Goal: Information Seeking & Learning: Check status

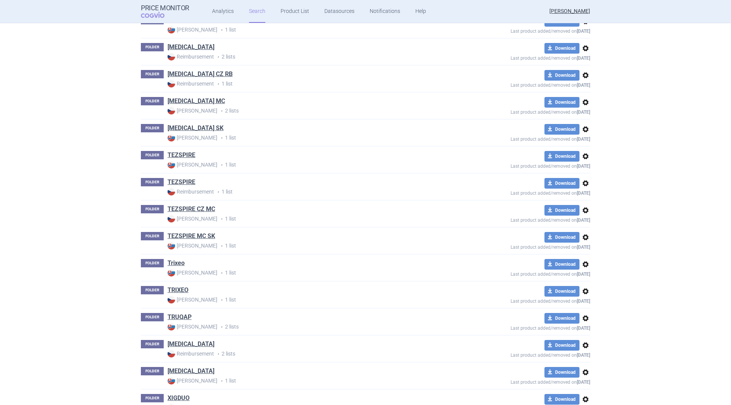
scroll to position [2817, 0]
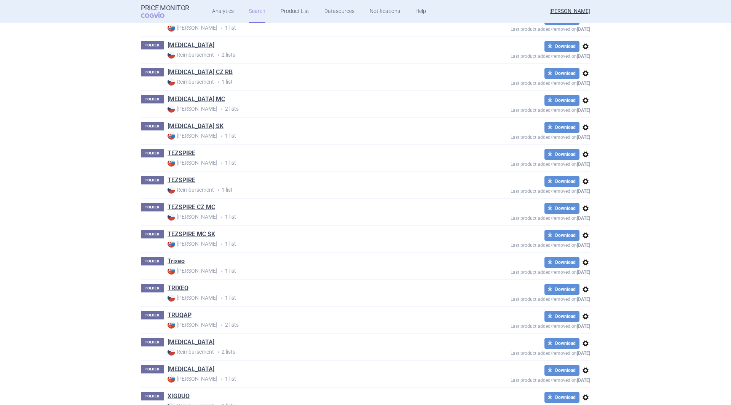
click at [173, 259] on link "Trixeo" at bounding box center [175, 261] width 17 height 8
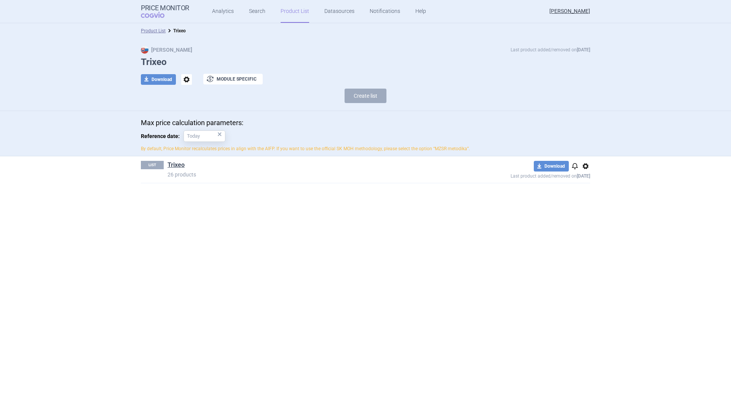
click at [182, 164] on link "Trixeo" at bounding box center [175, 165] width 17 height 8
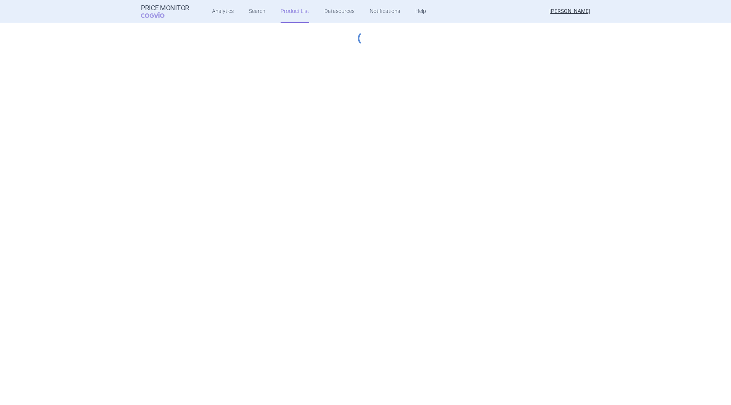
select select "[DATE]"
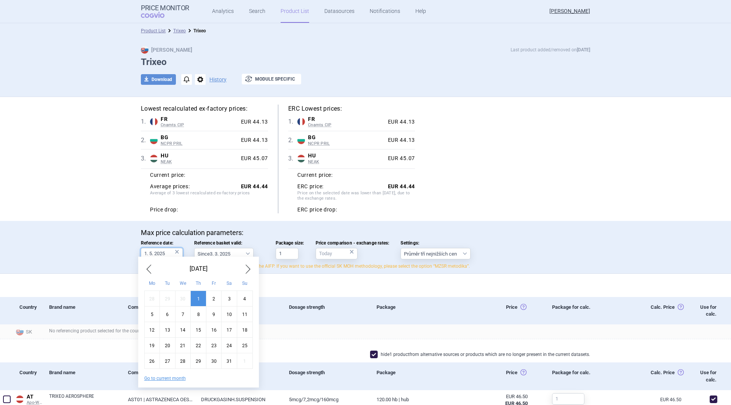
click at [148, 254] on input "1. 5. 2025" at bounding box center [162, 253] width 42 height 11
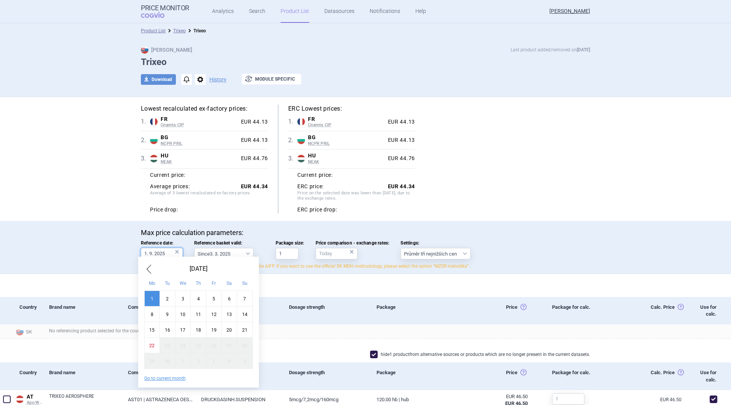
click at [147, 254] on input "1. 9. 2025" at bounding box center [162, 253] width 42 height 11
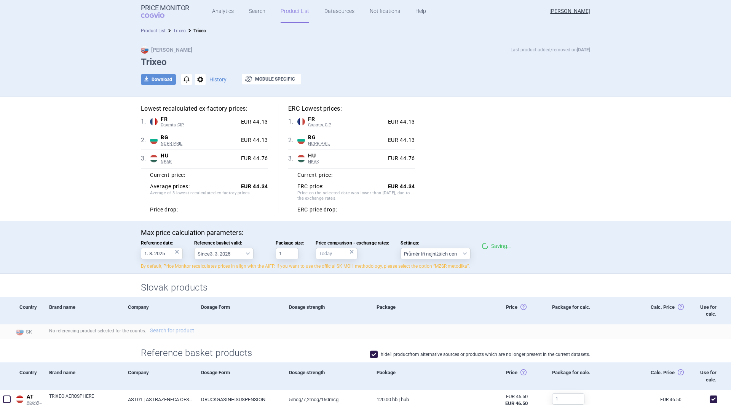
click at [498, 207] on div "Lowest recalculated ex-factory prices: 1 . FR Cnamts CIP France Cnamts CIP Data…" at bounding box center [365, 159] width 449 height 109
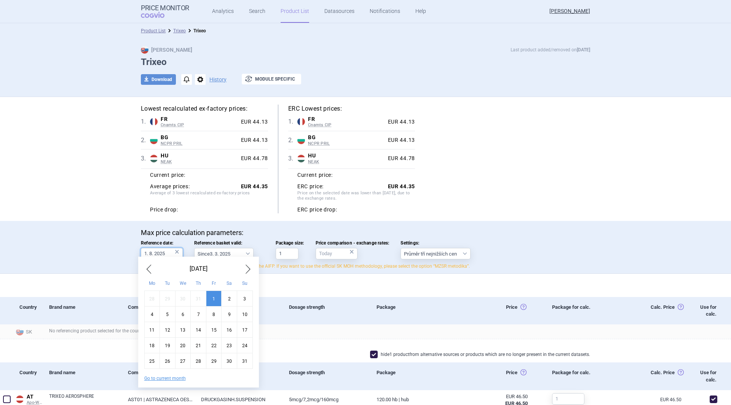
click at [147, 254] on input "1. 8. 2025" at bounding box center [162, 253] width 42 height 11
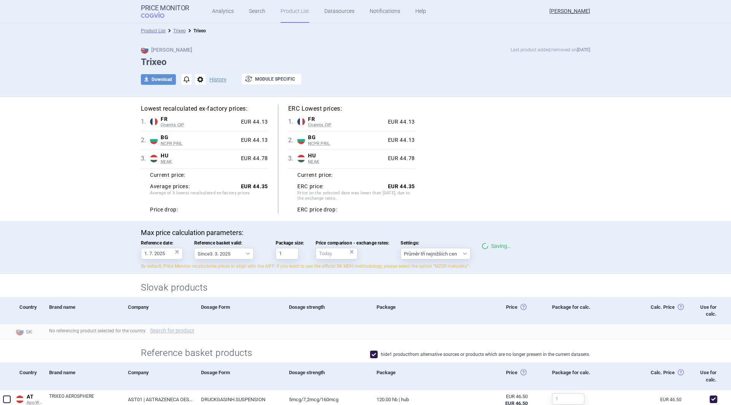
click at [88, 228] on div "Max price calculation parameters: Reference date: 1. 7. 2025 × Reference basket…" at bounding box center [365, 247] width 731 height 53
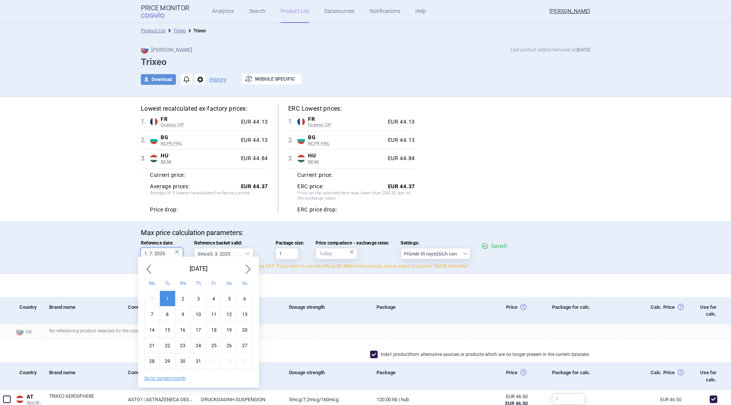
click at [149, 253] on input "1. 7. 2025" at bounding box center [162, 253] width 42 height 11
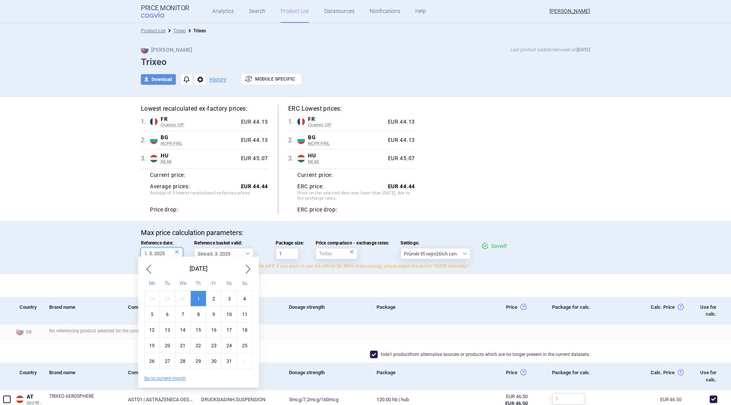
click at [148, 253] on input "1. 5. 2025" at bounding box center [162, 253] width 42 height 11
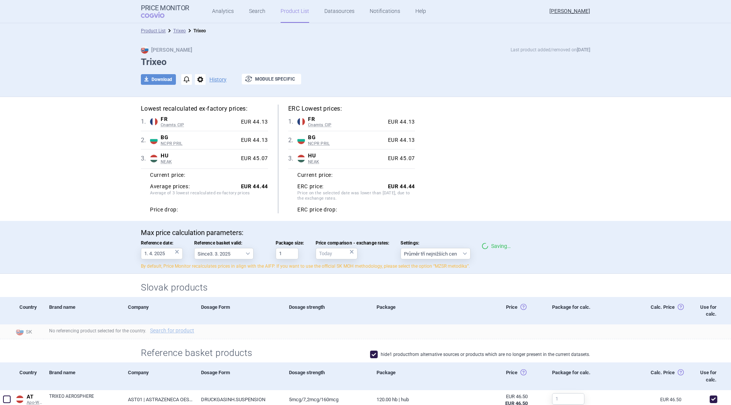
click at [126, 175] on div "Lowest recalculated ex-factory prices: 1 . FR Cnamts CIP France Cnamts CIP Data…" at bounding box center [366, 159] width 480 height 124
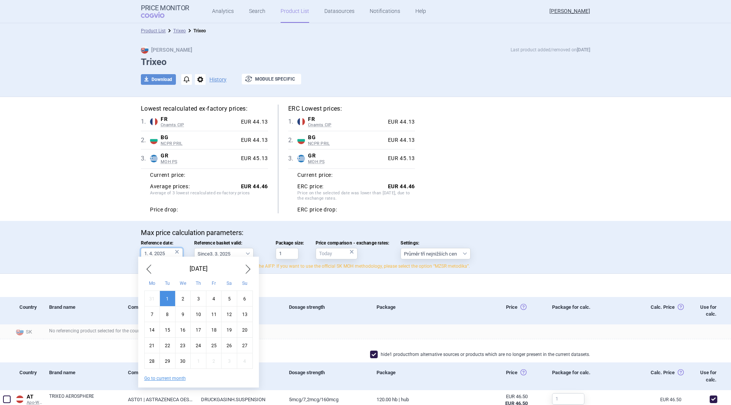
click at [150, 254] on input "1. 4. 2025" at bounding box center [162, 253] width 42 height 11
type input "1. 6. 2025"
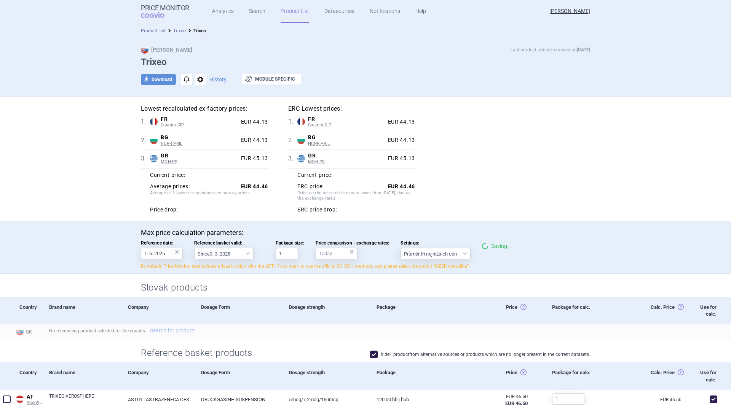
click at [521, 167] on div "Lowest recalculated ex-factory prices: 1 . FR Cnamts CIP France Cnamts CIP Data…" at bounding box center [365, 159] width 449 height 109
